Goal: Entertainment & Leisure: Browse casually

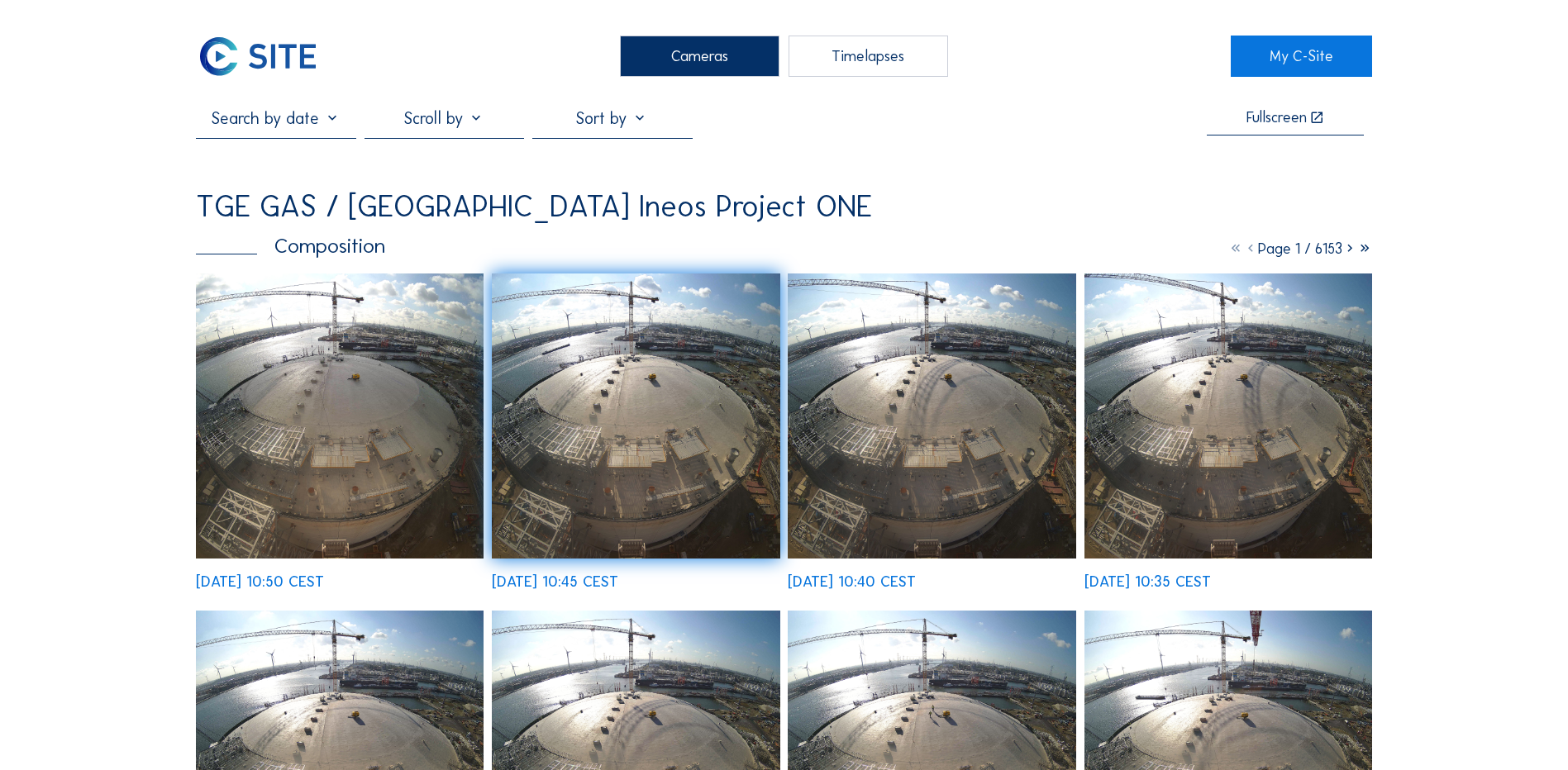
click at [682, 55] on div "Cameras" at bounding box center [699, 56] width 159 height 41
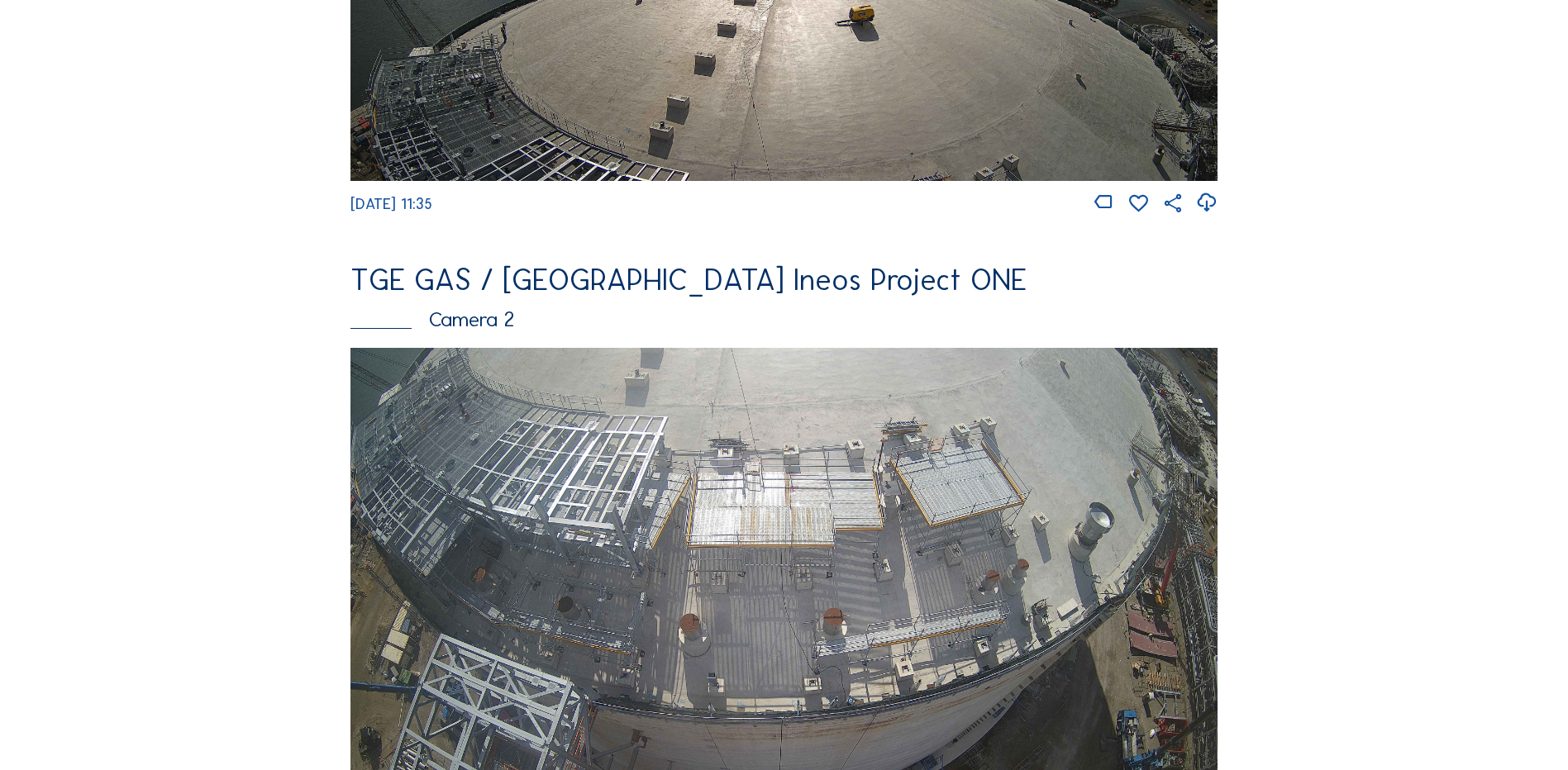
scroll to position [578, 0]
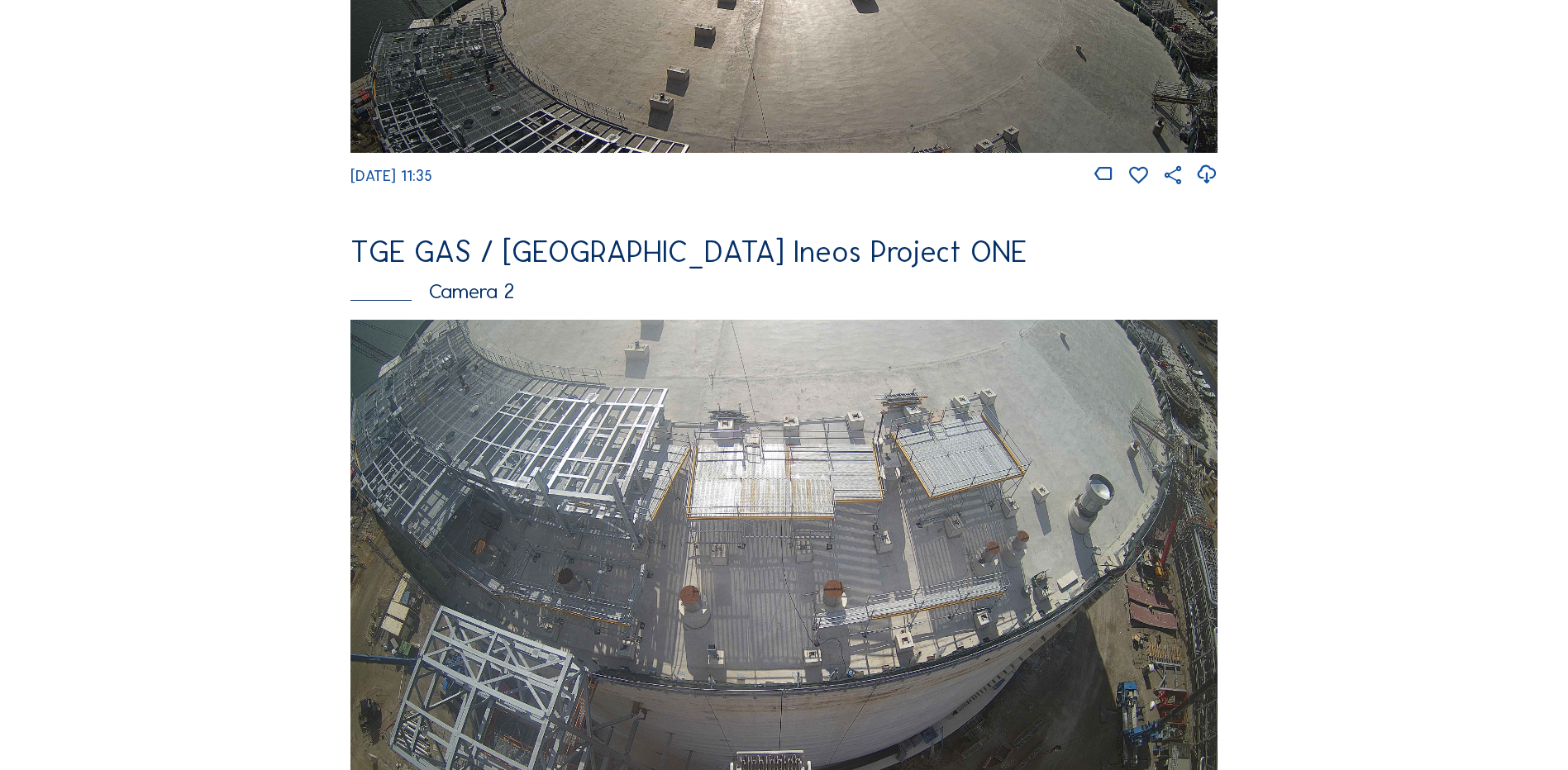
click at [602, 523] on img at bounding box center [783, 563] width 867 height 488
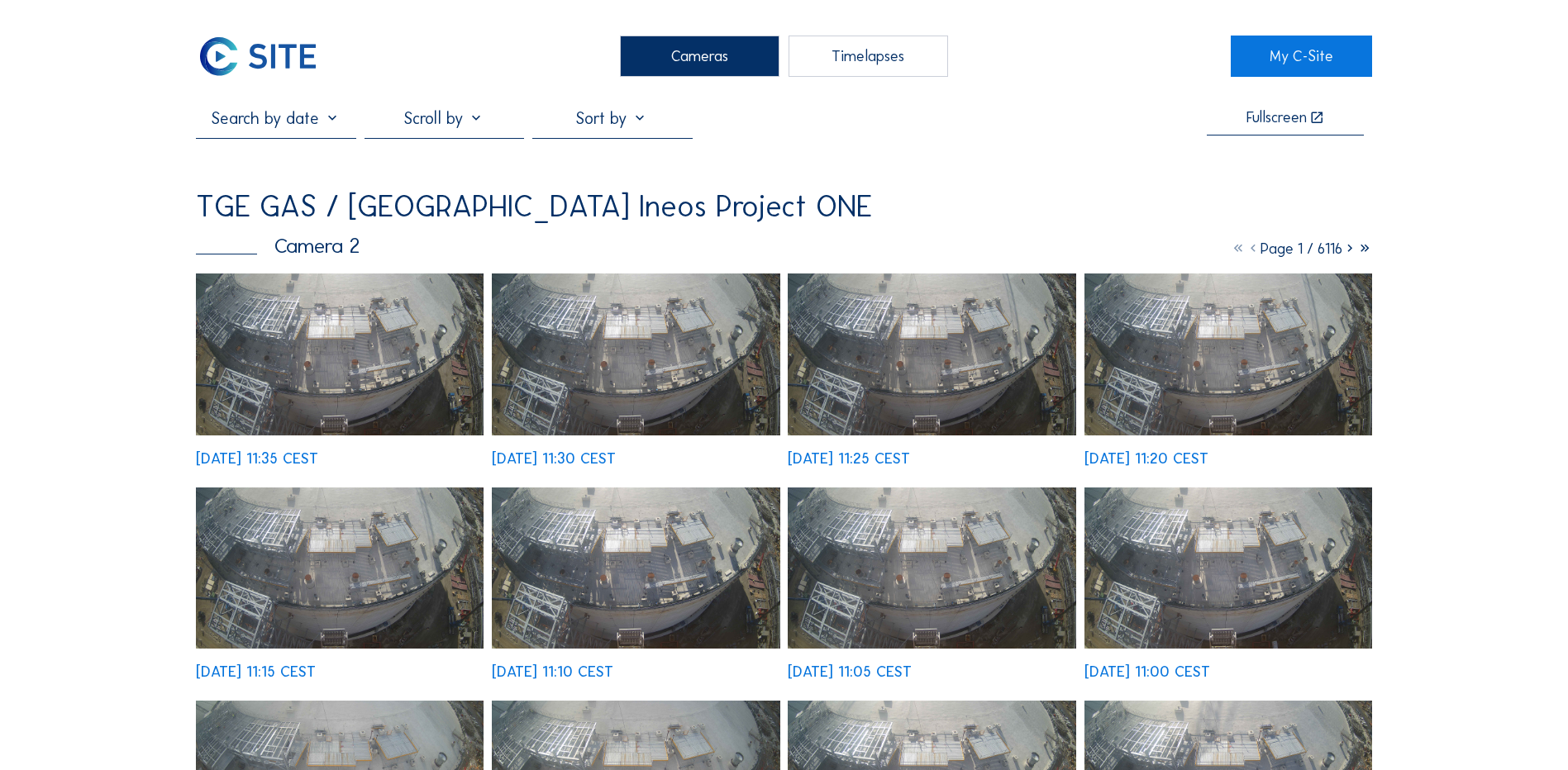
click at [356, 353] on img at bounding box center [339, 355] width 287 height 162
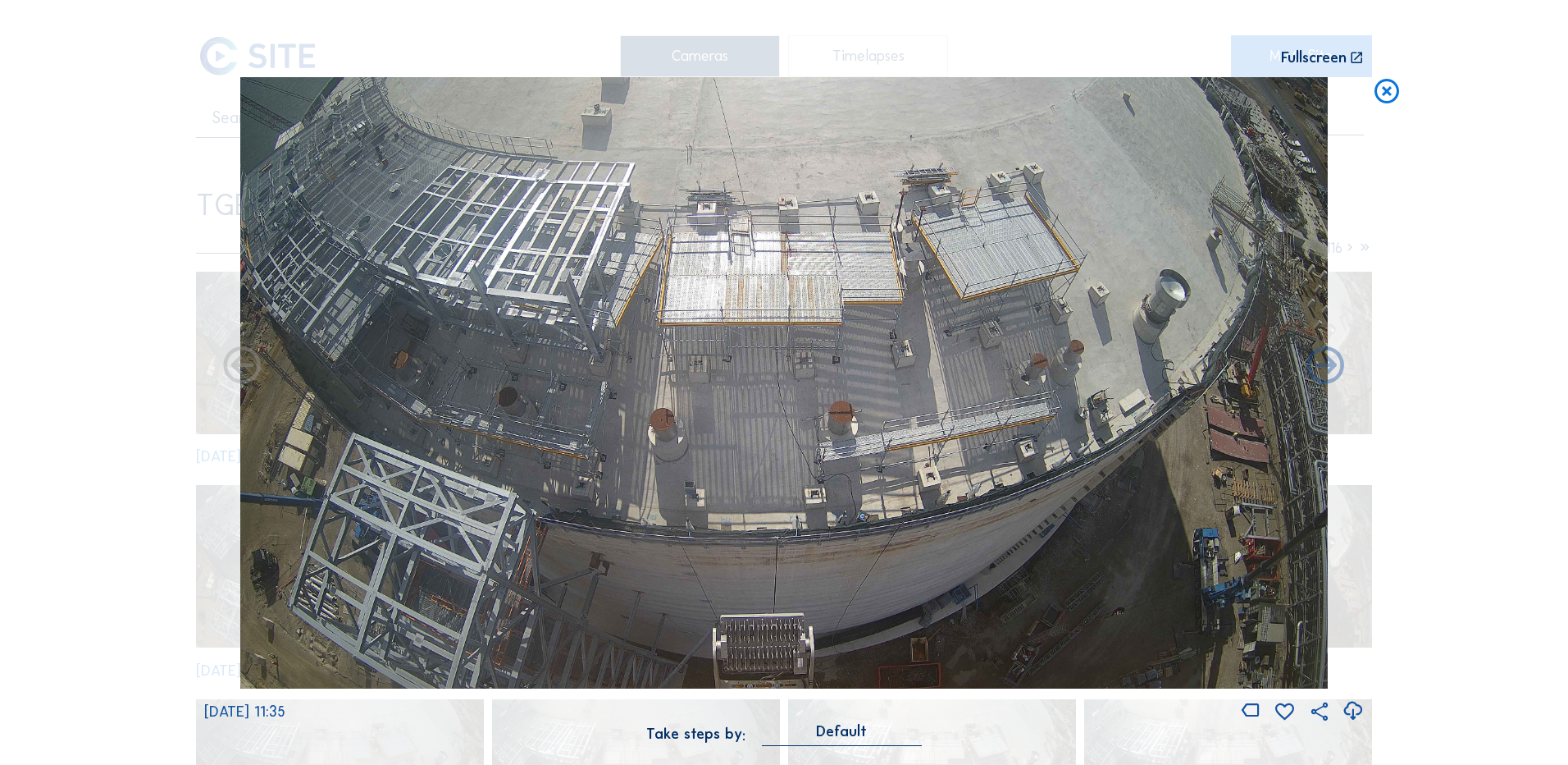
click at [1356, 712] on icon at bounding box center [1353, 712] width 22 height 27
click at [94, 279] on div "Scroll to travel through time | Press 'Alt' Button + Scroll to Zoom | Click and…" at bounding box center [784, 382] width 1568 height 765
click at [1394, 92] on icon at bounding box center [1387, 91] width 29 height 30
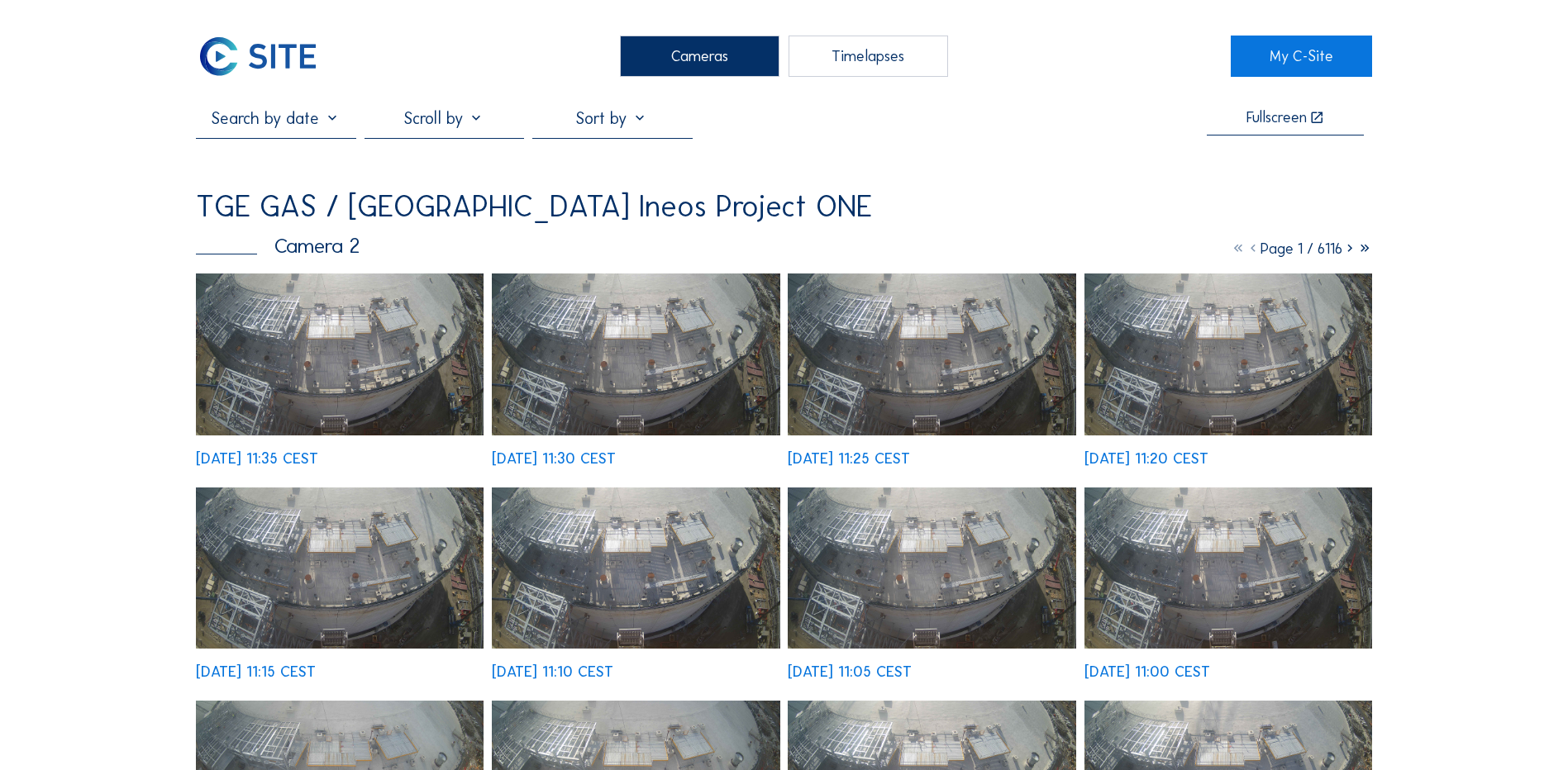
click at [649, 56] on div "Cameras" at bounding box center [699, 56] width 159 height 41
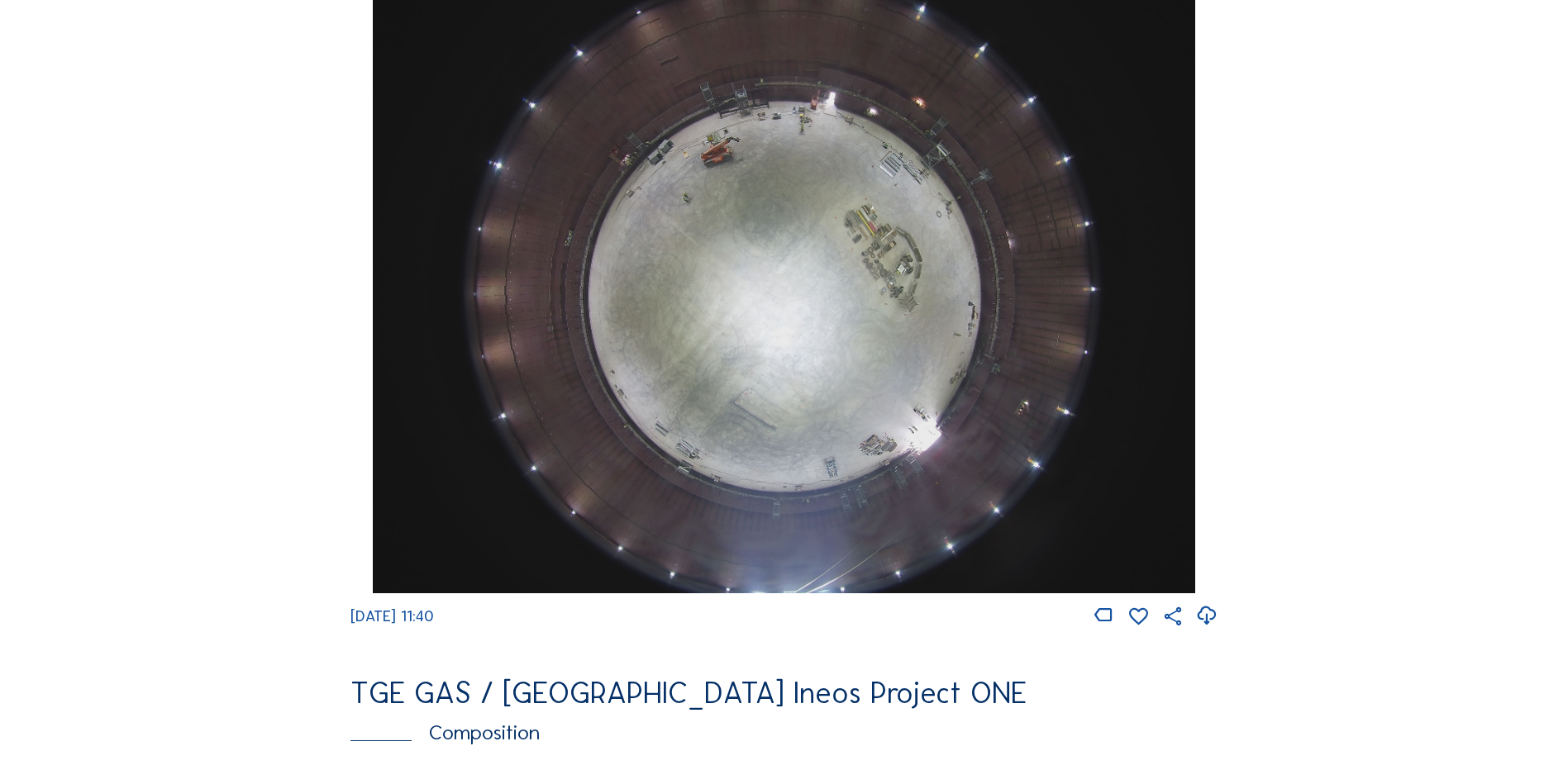
scroll to position [1487, 0]
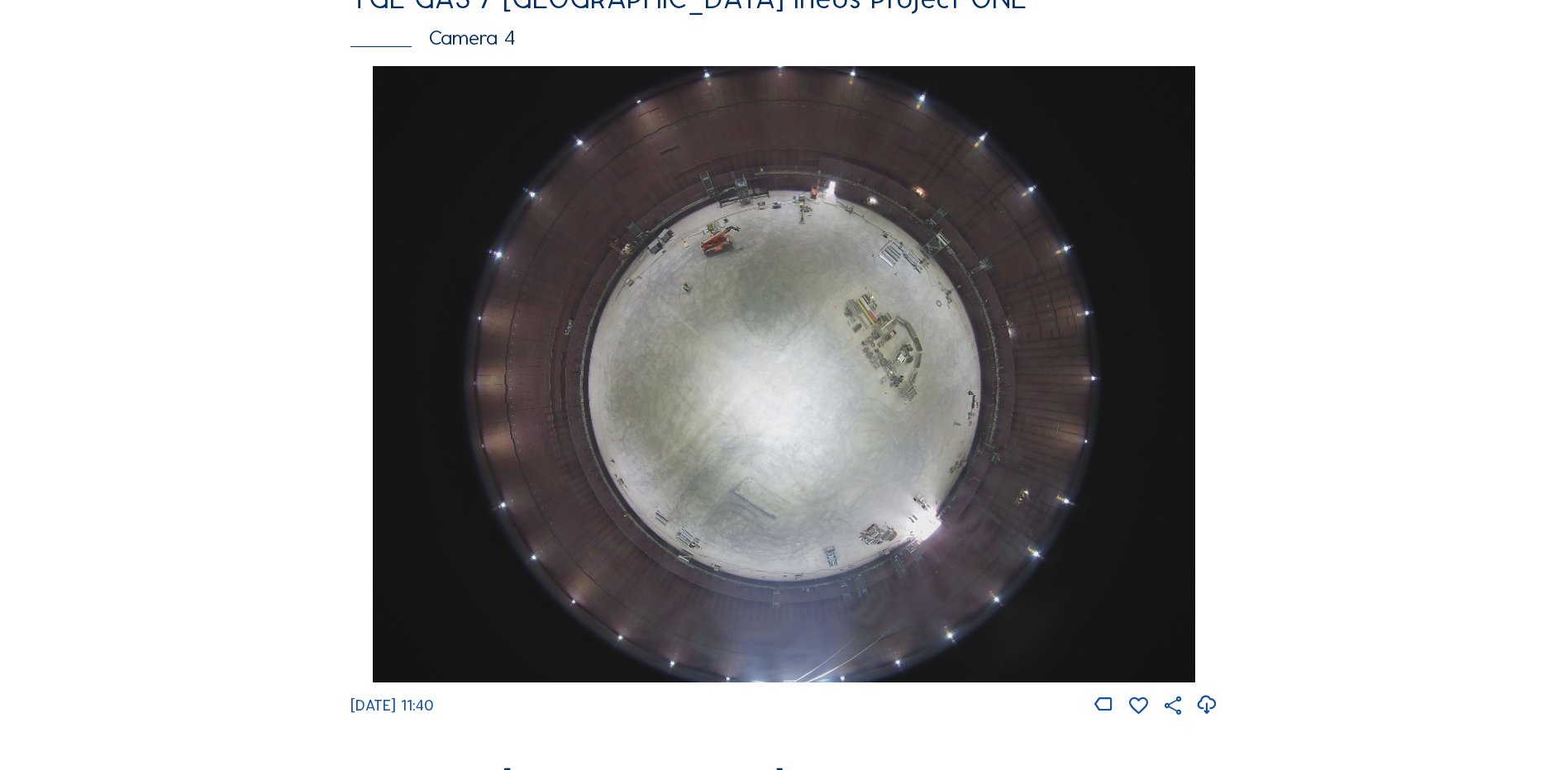
click at [794, 361] on img at bounding box center [783, 374] width 821 height 617
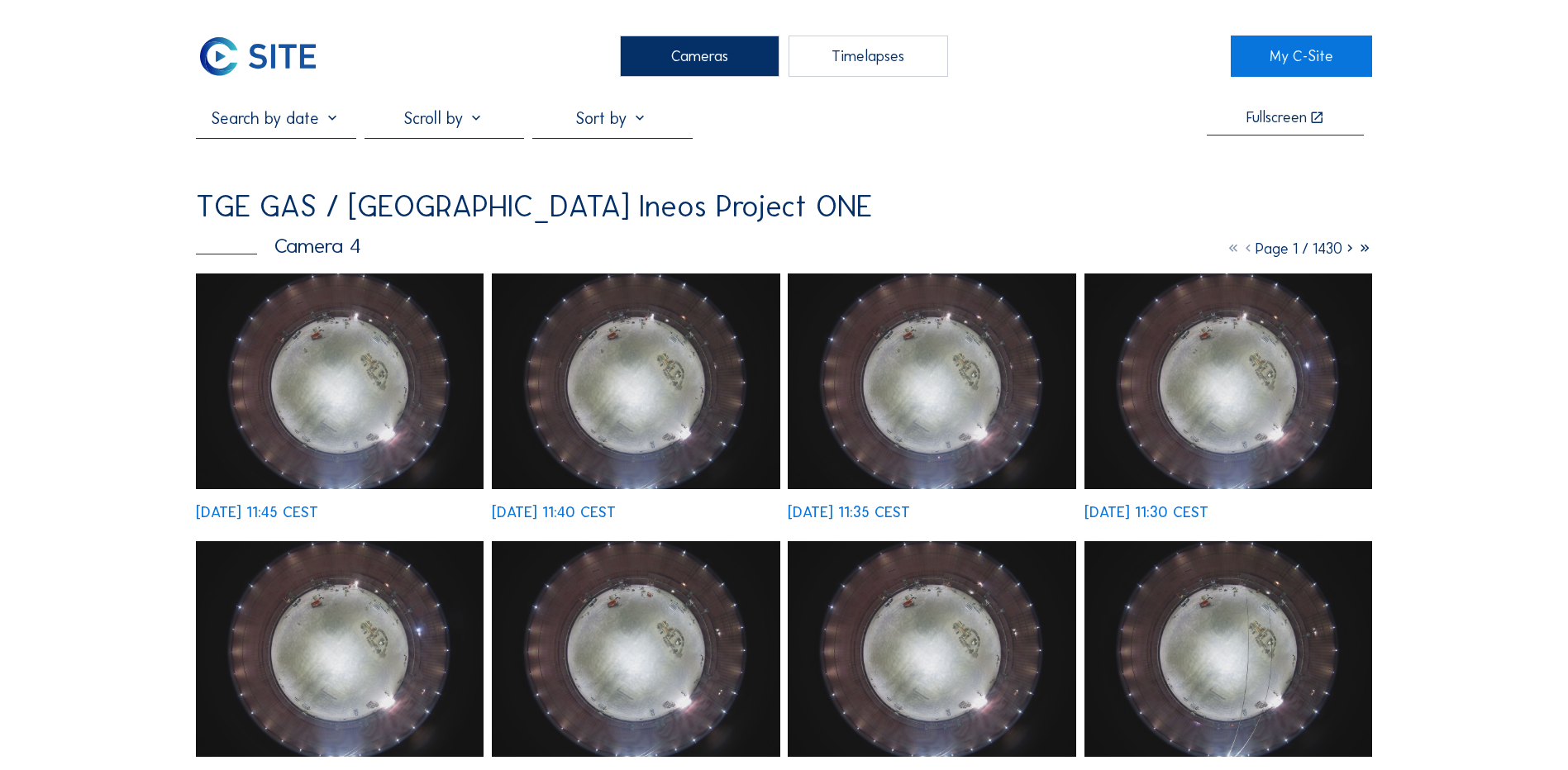
click at [363, 367] on img at bounding box center [339, 381] width 287 height 216
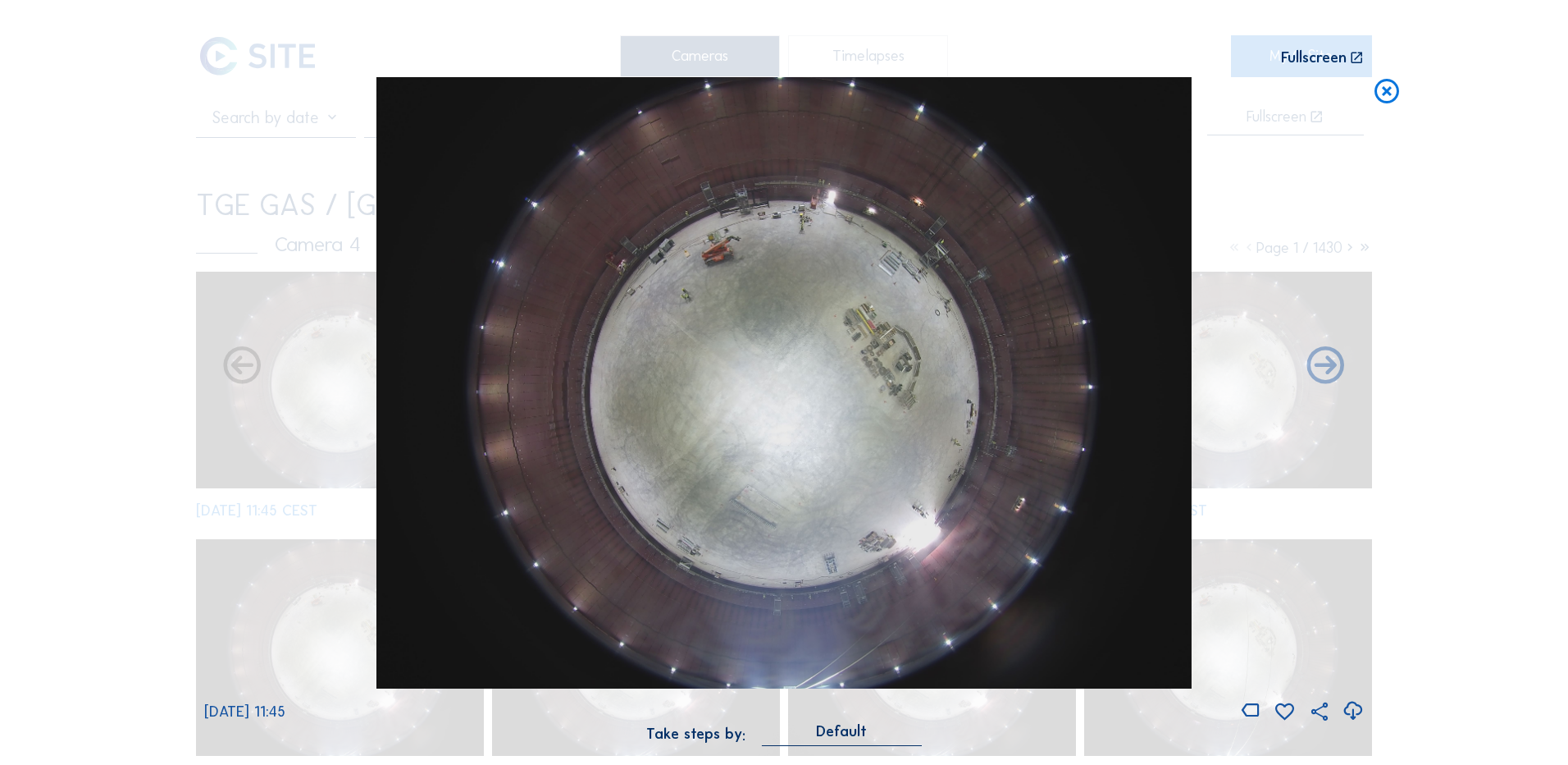
click at [1347, 708] on icon at bounding box center [1353, 712] width 22 height 27
drag, startPoint x: 90, startPoint y: 283, endPoint x: 275, endPoint y: 258, distance: 186.7
click at [90, 283] on div "Scroll to travel through time | Press 'Alt' Button + Scroll to Zoom | Click and…" at bounding box center [784, 382] width 1568 height 765
click at [1388, 93] on icon at bounding box center [1387, 91] width 29 height 30
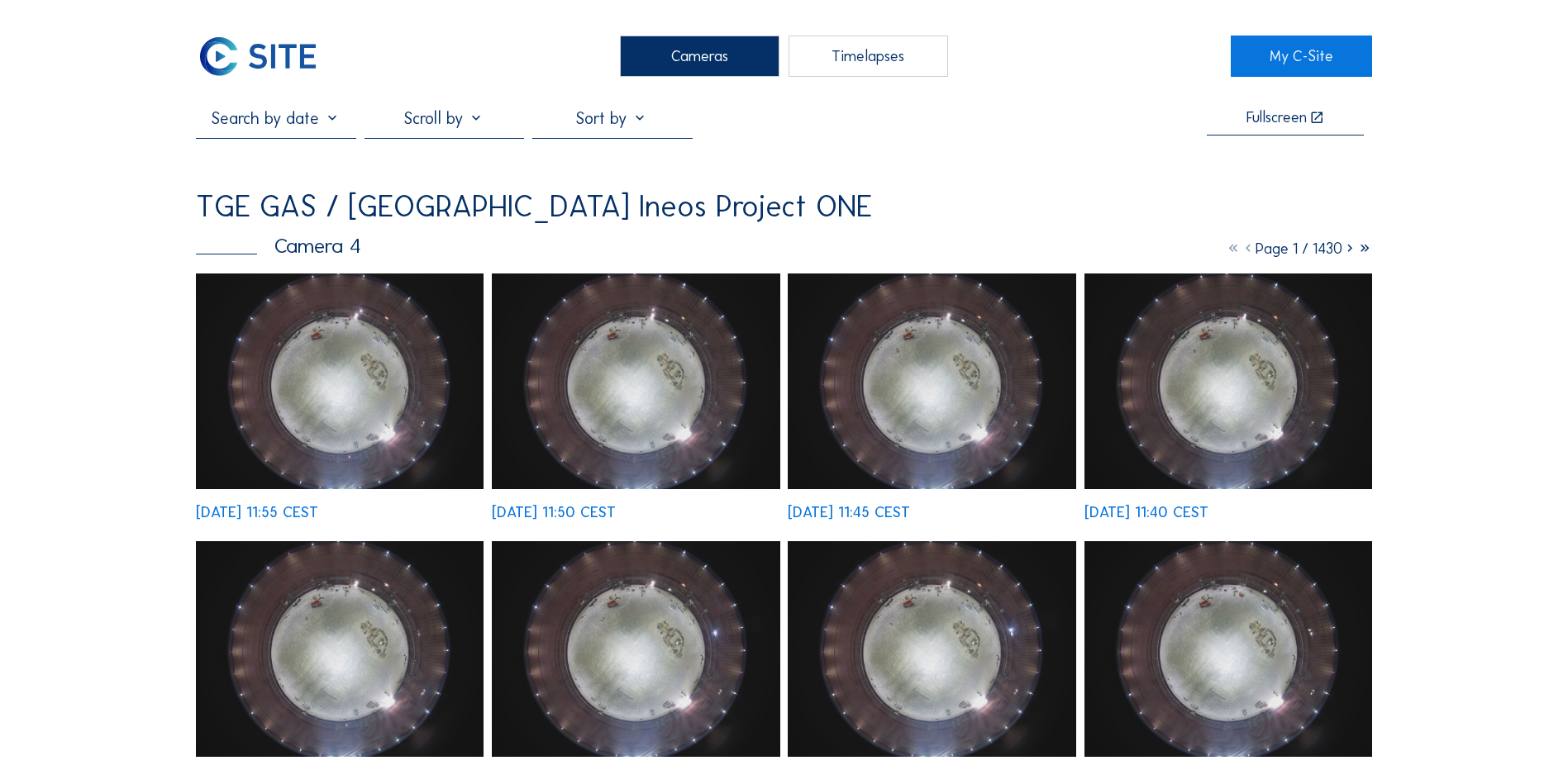
click at [696, 51] on div "Cameras" at bounding box center [699, 56] width 159 height 41
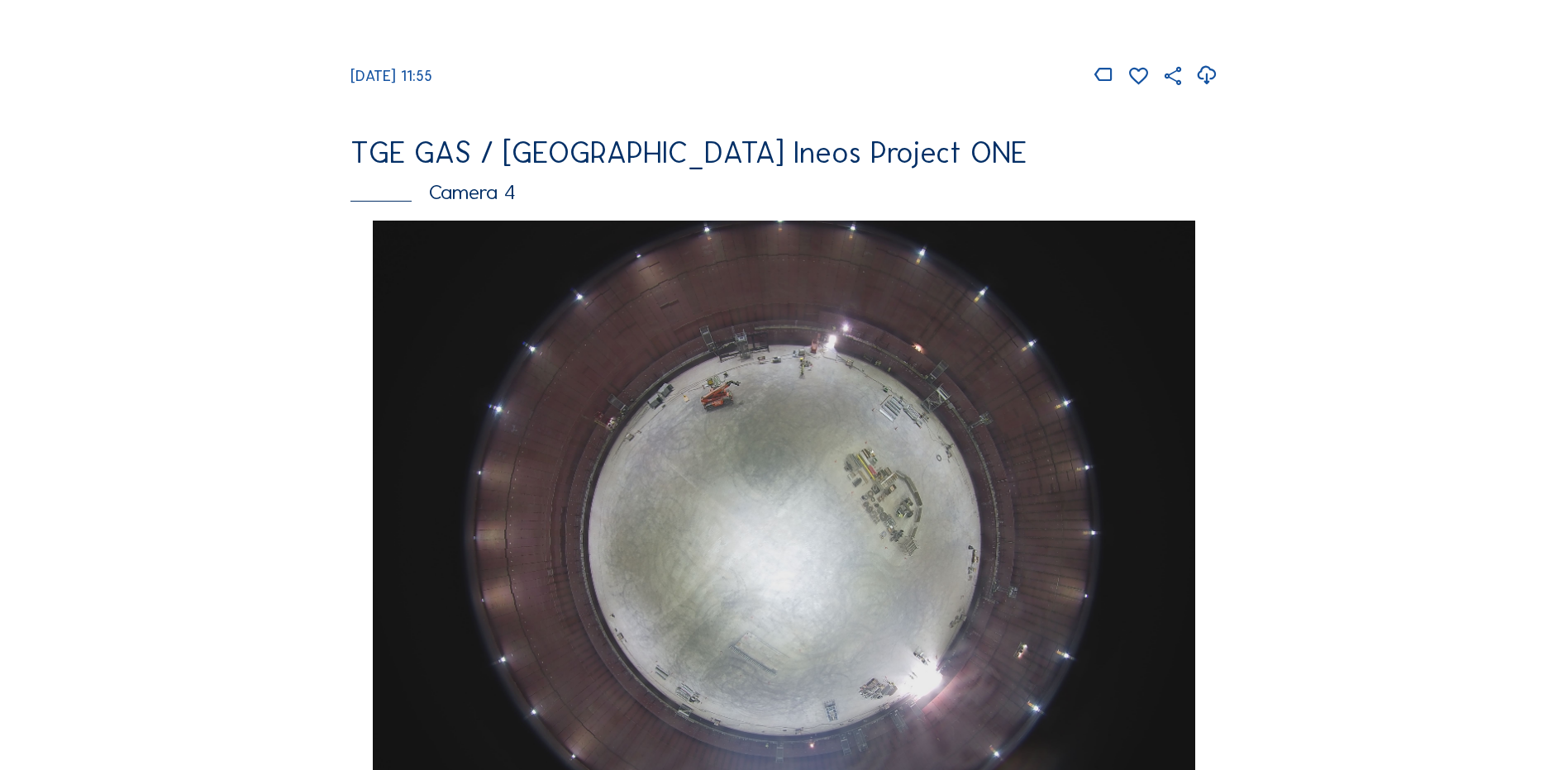
scroll to position [1404, 0]
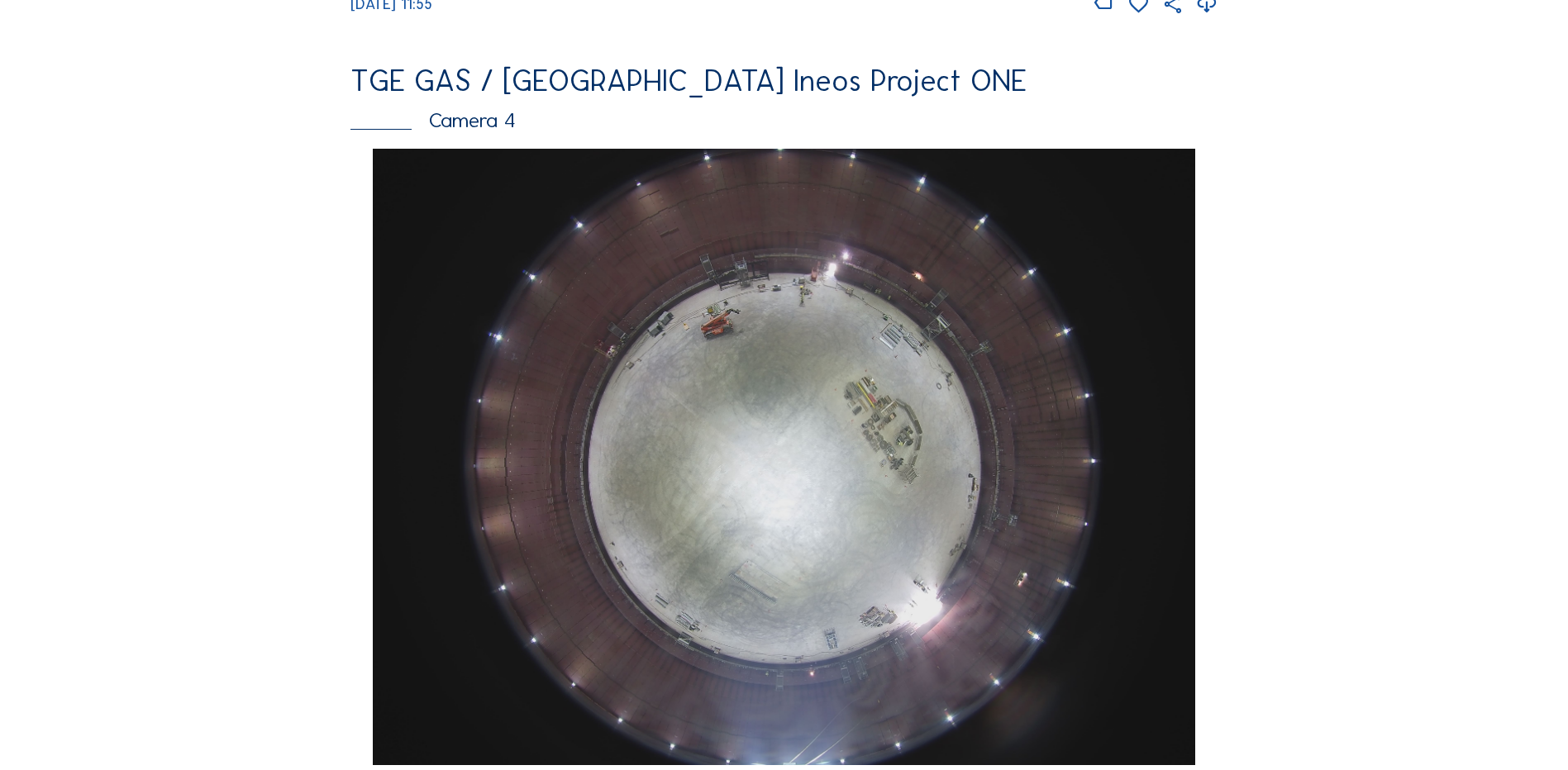
click at [762, 473] on img at bounding box center [783, 456] width 821 height 617
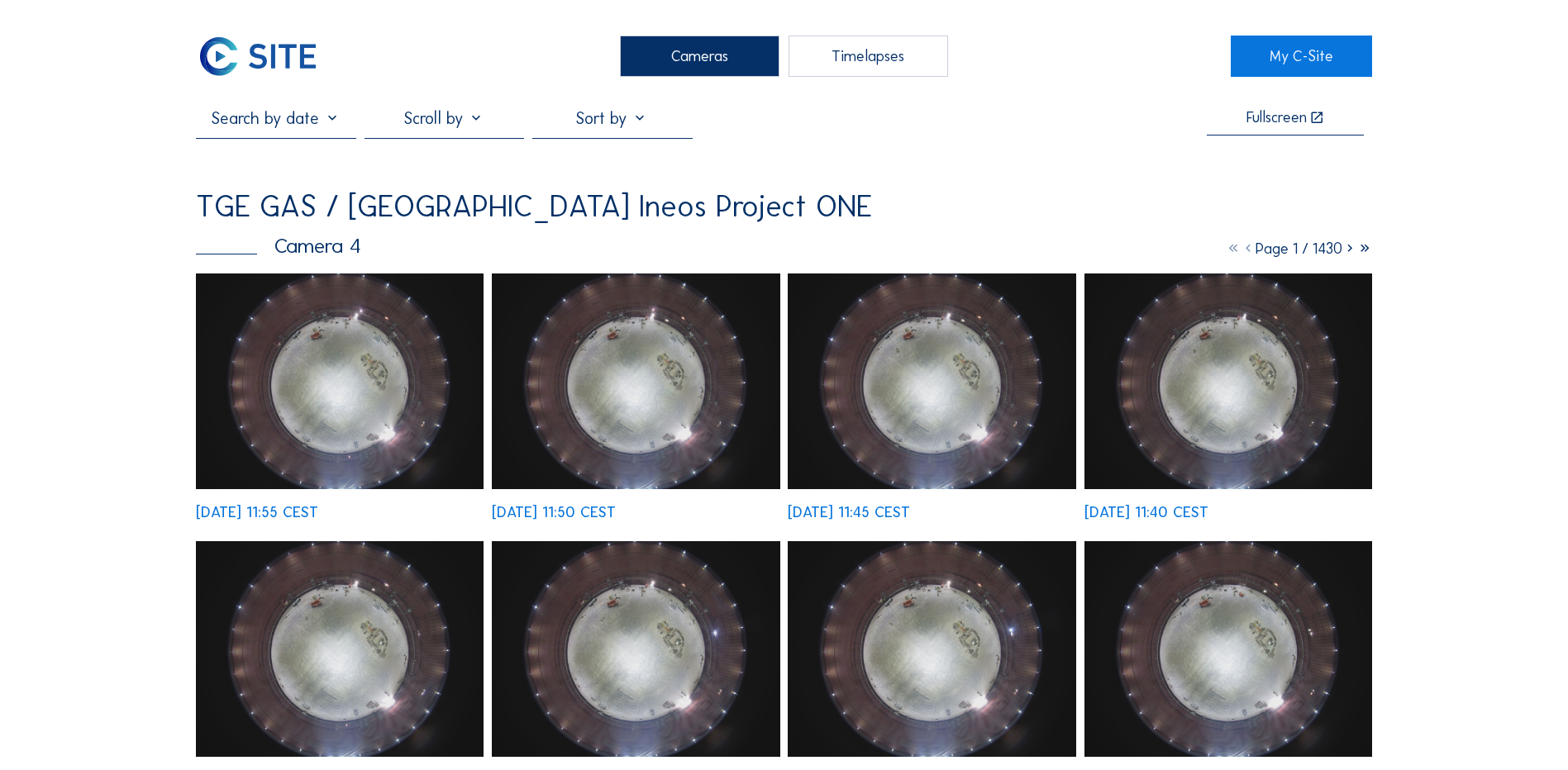
click at [319, 360] on img at bounding box center [339, 381] width 287 height 216
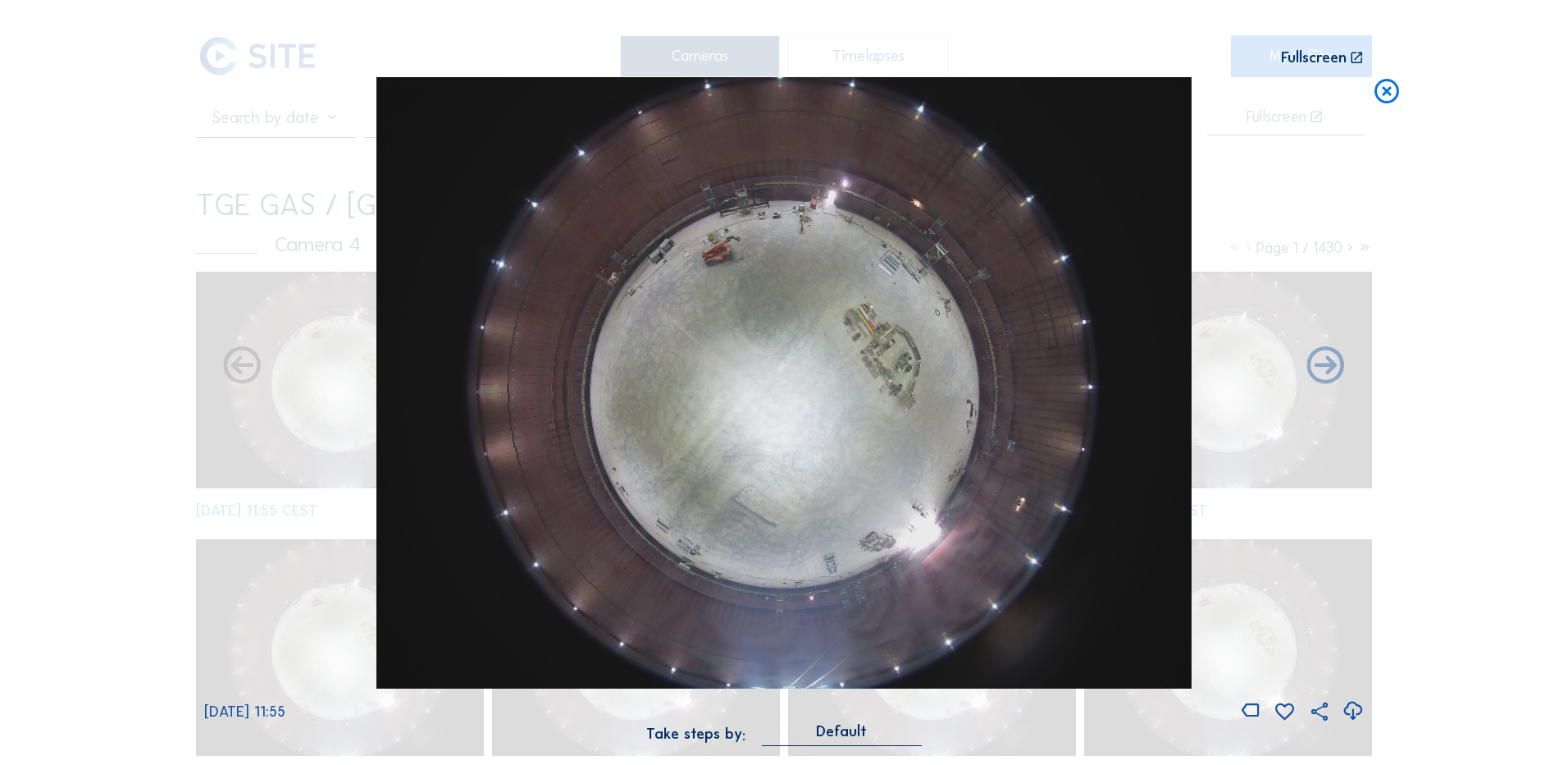
click at [1351, 707] on icon at bounding box center [1353, 712] width 22 height 27
click at [200, 281] on div "Scroll to travel through time | Press 'Alt' Button + Scroll to Zoom | Click and…" at bounding box center [784, 382] width 1568 height 765
click at [1392, 95] on icon at bounding box center [1387, 91] width 29 height 30
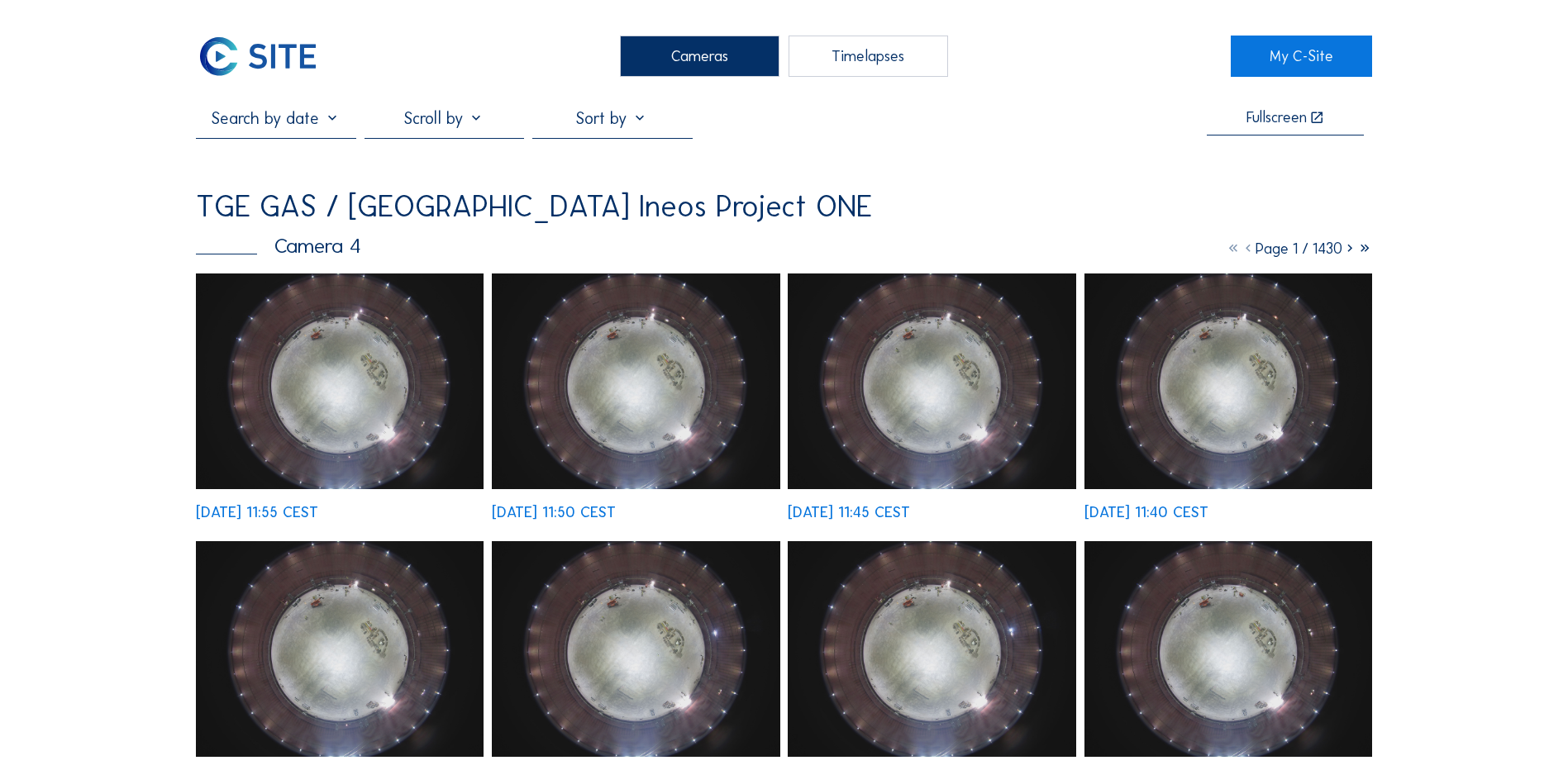
click at [706, 45] on div "Cameras" at bounding box center [699, 56] width 159 height 41
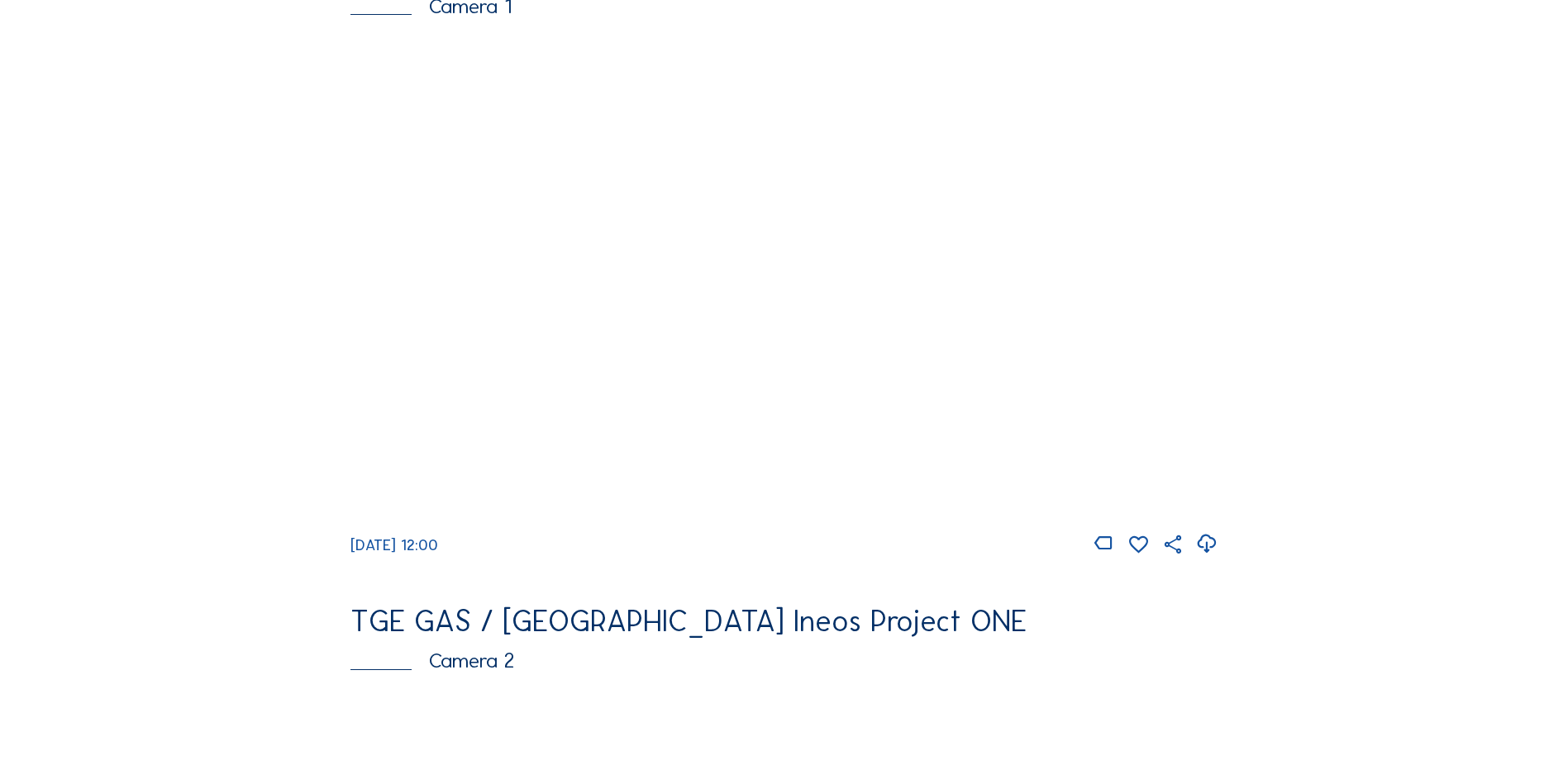
scroll to position [248, 0]
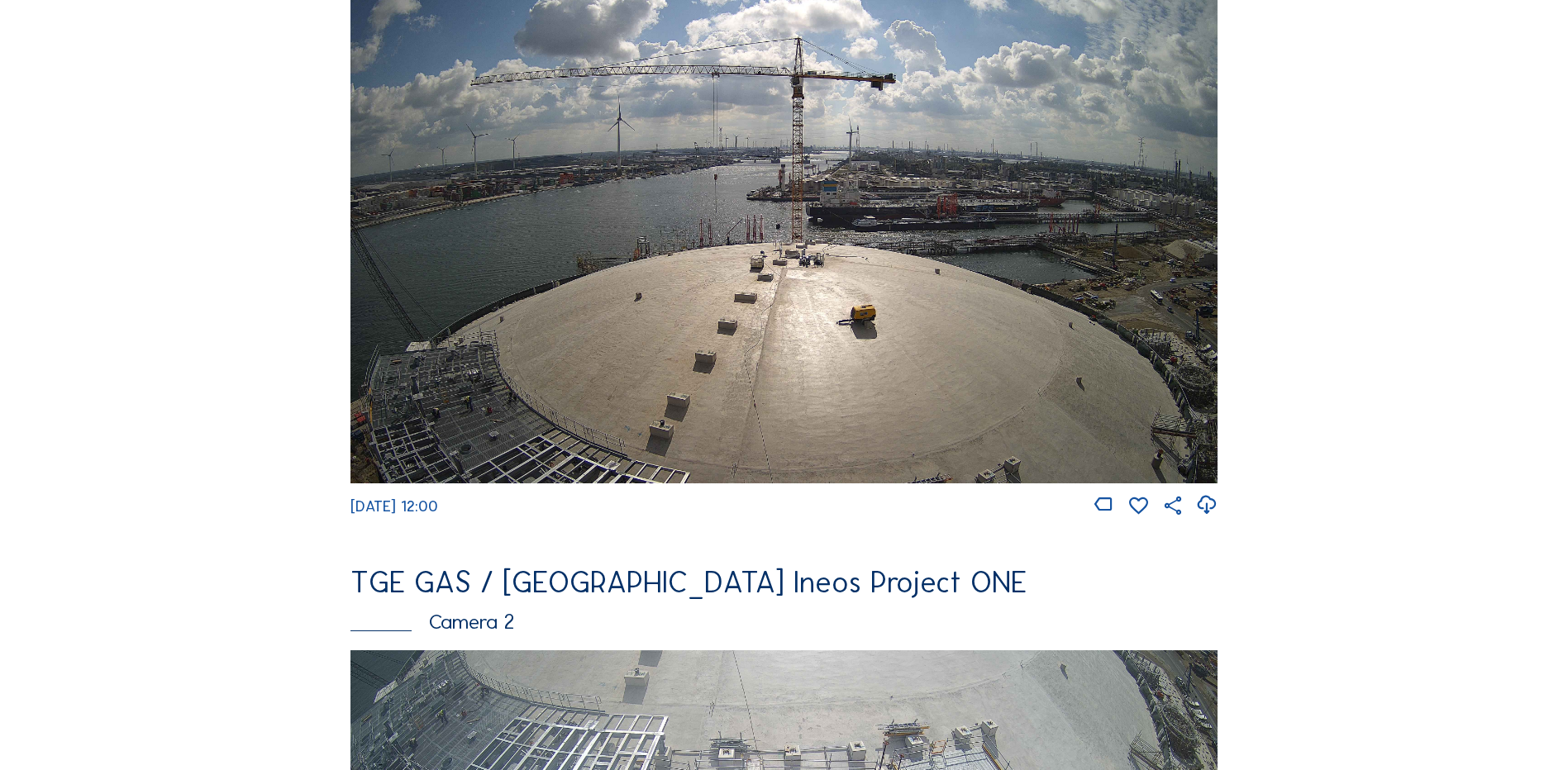
click at [757, 341] on img at bounding box center [783, 238] width 867 height 488
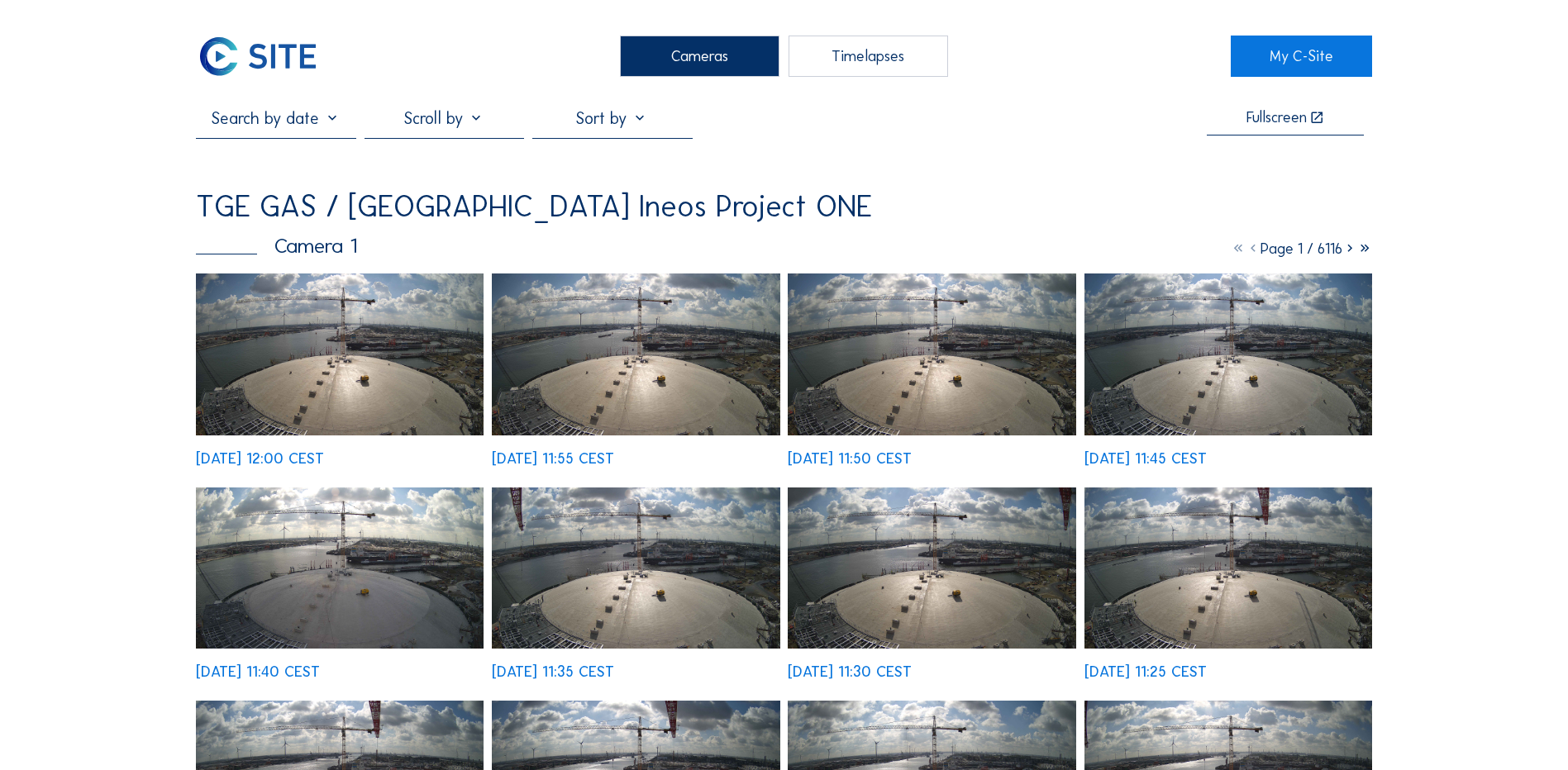
click at [342, 383] on img at bounding box center [339, 355] width 287 height 162
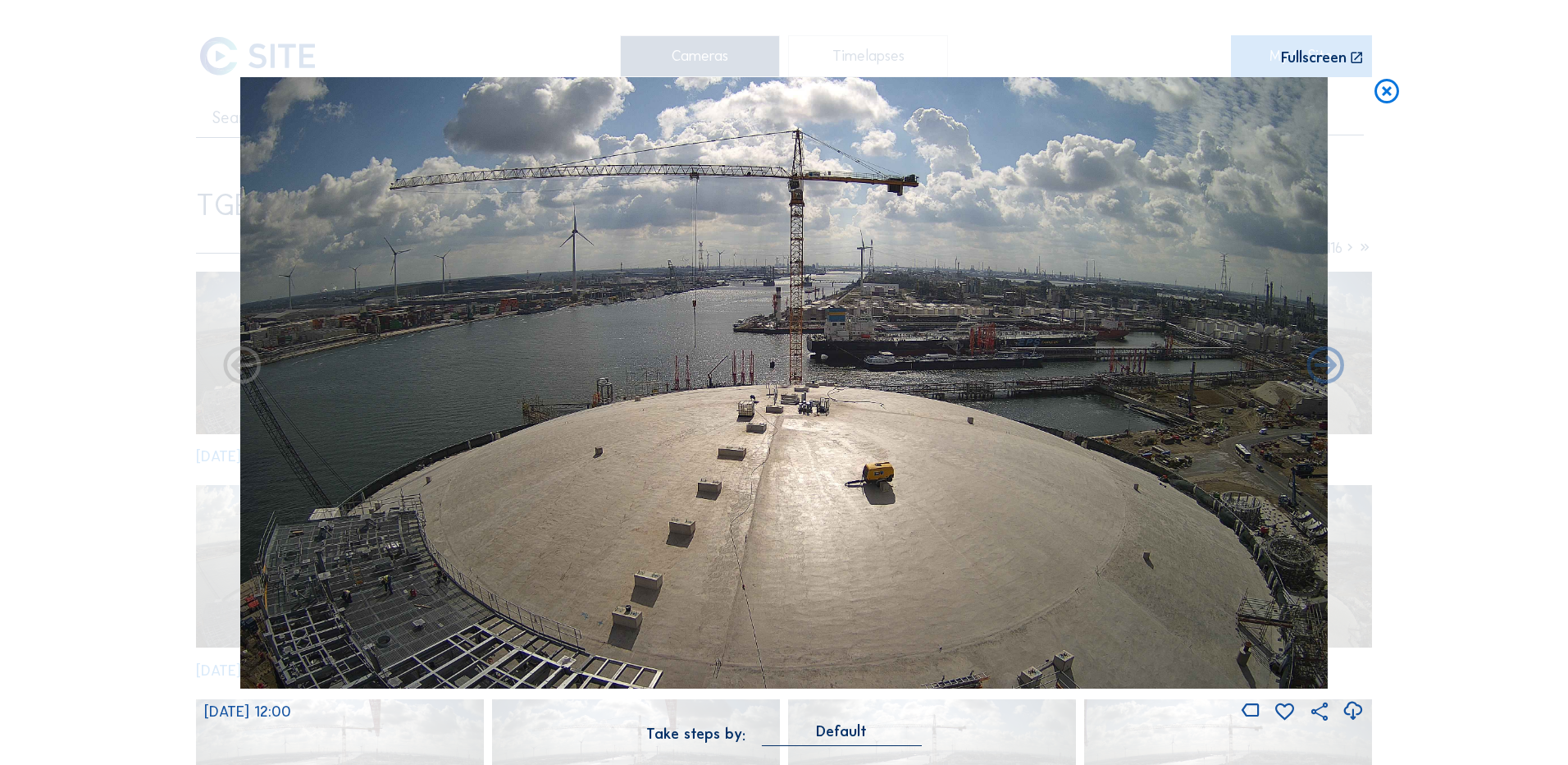
click at [1356, 708] on icon at bounding box center [1353, 712] width 22 height 27
drag, startPoint x: 141, startPoint y: 343, endPoint x: 165, endPoint y: 333, distance: 26.0
click at [142, 343] on div "Scroll to travel through time | Press 'Alt' Button + Scroll to Zoom | Click and…" at bounding box center [784, 382] width 1568 height 765
click at [1388, 93] on icon at bounding box center [1387, 91] width 29 height 30
